Goal: Task Accomplishment & Management: Manage account settings

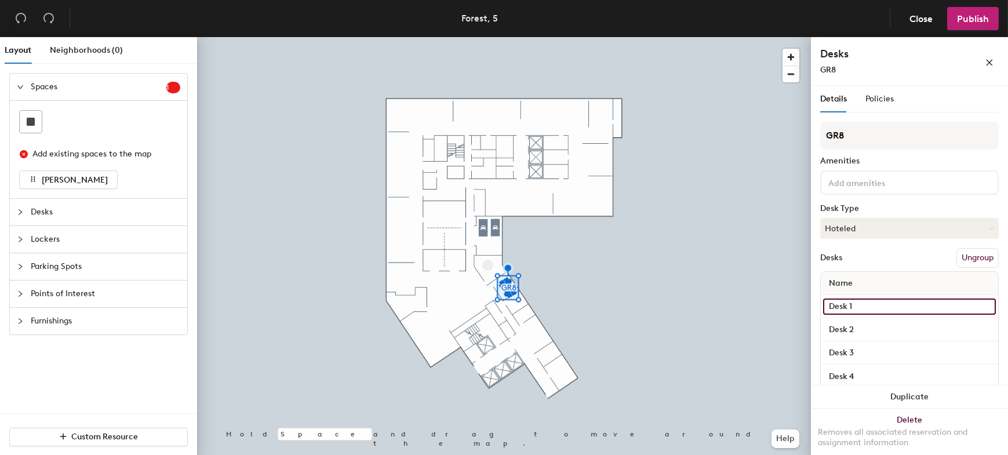
click at [860, 307] on input "Desk 1" at bounding box center [909, 307] width 173 height 16
click at [578, 37] on div at bounding box center [504, 37] width 614 height 0
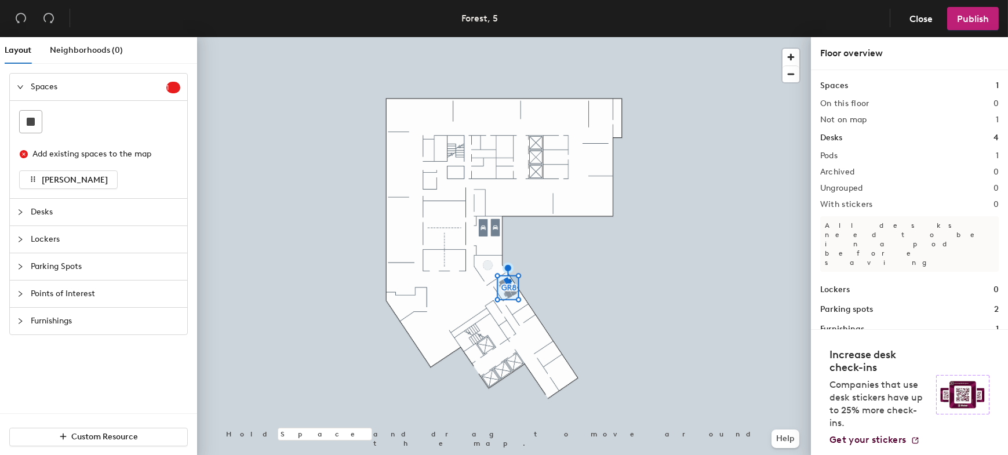
click at [521, 37] on div at bounding box center [504, 37] width 614 height 0
click at [521, 295] on div at bounding box center [522, 296] width 2 height 2
click at [432, 37] on div at bounding box center [504, 37] width 614 height 0
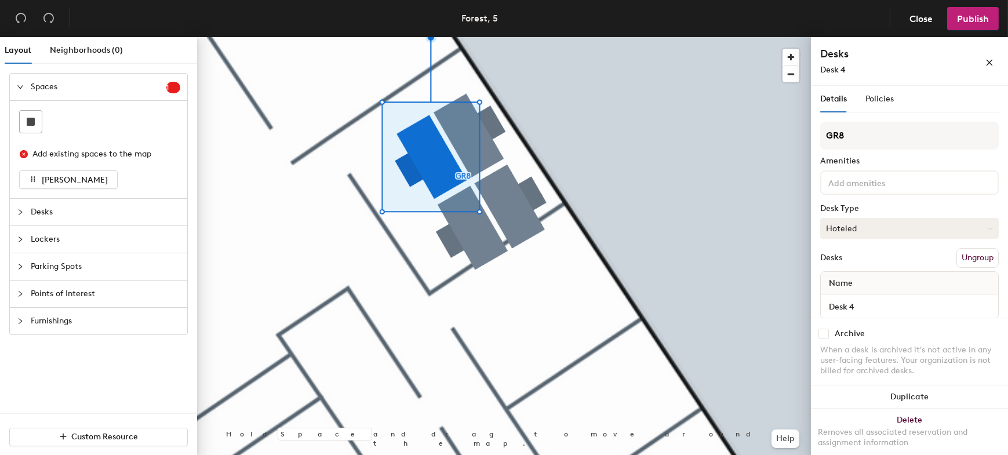
click at [863, 233] on button "Hoteled" at bounding box center [909, 228] width 179 height 21
click at [860, 264] on div "Assigned" at bounding box center [879, 264] width 116 height 17
click at [969, 9] on button "Publish" at bounding box center [973, 18] width 52 height 23
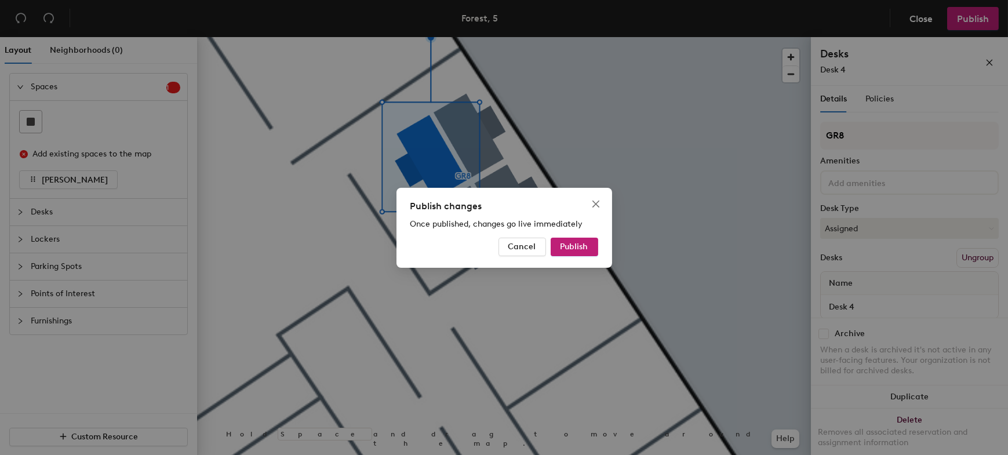
click at [572, 238] on div "Cancel Publish" at bounding box center [504, 247] width 188 height 19
click at [571, 244] on span "Publish" at bounding box center [575, 247] width 28 height 10
